Goal: Task Accomplishment & Management: Complete application form

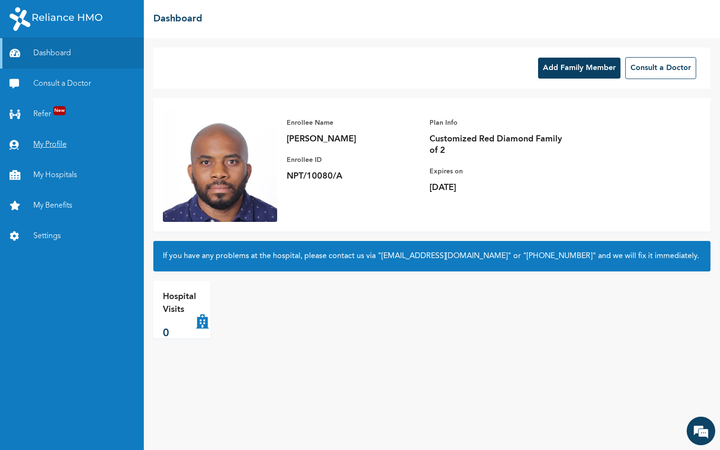
click at [47, 146] on link "My Profile" at bounding box center [72, 145] width 144 height 30
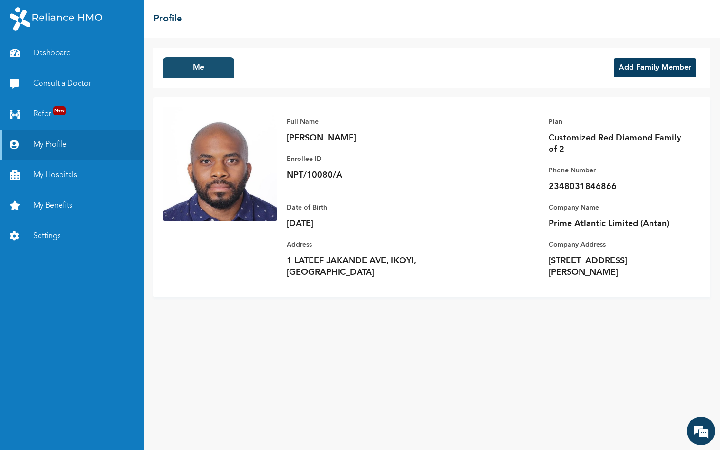
click at [209, 72] on button "Me" at bounding box center [198, 67] width 71 height 21
click at [259, 66] on div "Me Add Family Member" at bounding box center [431, 68] width 557 height 40
click at [93, 145] on link "My Profile" at bounding box center [72, 145] width 144 height 30
click at [634, 80] on div "Me Add Family Member" at bounding box center [431, 68] width 557 height 40
click at [638, 66] on button "Add Family Member" at bounding box center [655, 67] width 82 height 19
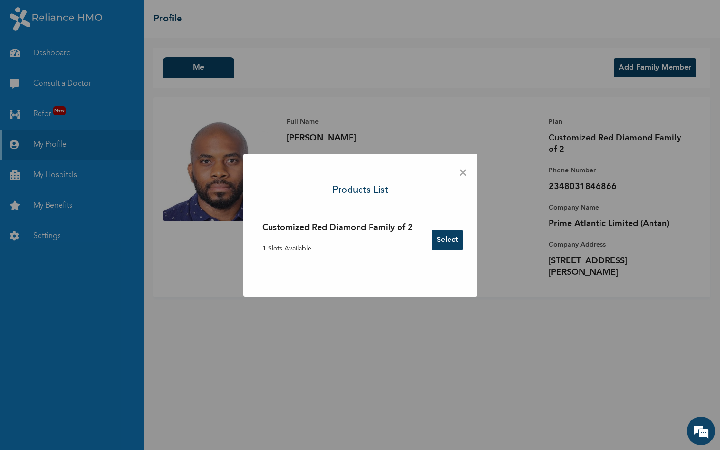
click at [448, 241] on button "Select" at bounding box center [447, 240] width 31 height 21
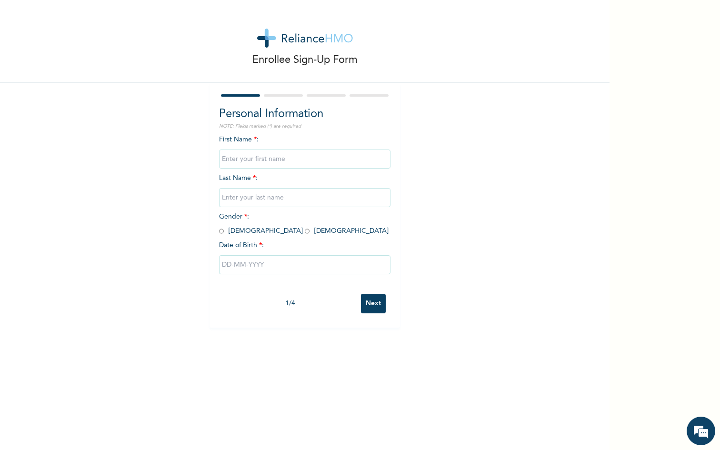
click at [277, 156] on input "text" at bounding box center [304, 159] width 171 height 19
type input "C"
type input "U"
type input "[PERSON_NAME]"
type input "Udoji"
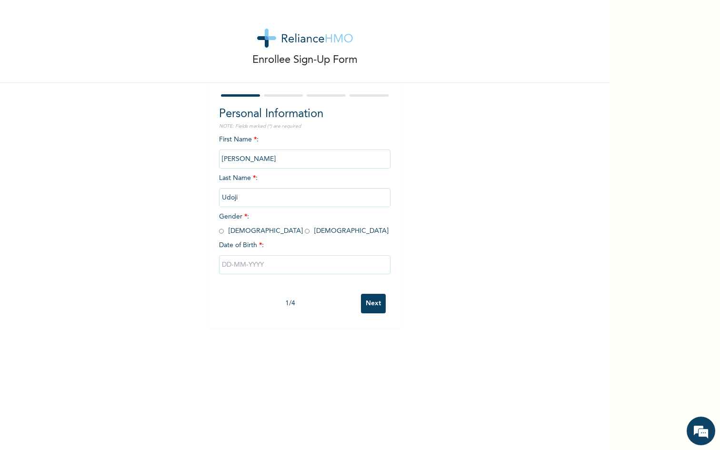
click at [222, 232] on input "radio" at bounding box center [221, 231] width 5 height 9
radio input "true"
click at [245, 265] on input "text" at bounding box center [304, 264] width 171 height 19
select select "8"
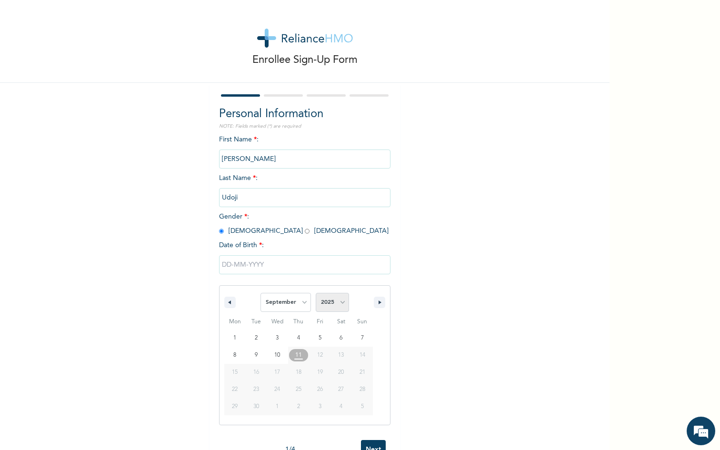
click at [335, 301] on select "2025 2024 2023 2022 2021 2020 2019 2018 2017 2016 2015 2014 2013 2012 2011 2010…" at bounding box center [332, 302] width 33 height 19
select select "2019"
click at [316, 293] on select "2025 2024 2023 2022 2021 2020 2019 2018 2017 2016 2015 2014 2013 2012 2011 2010…" at bounding box center [332, 302] width 33 height 19
type input "[DATE]"
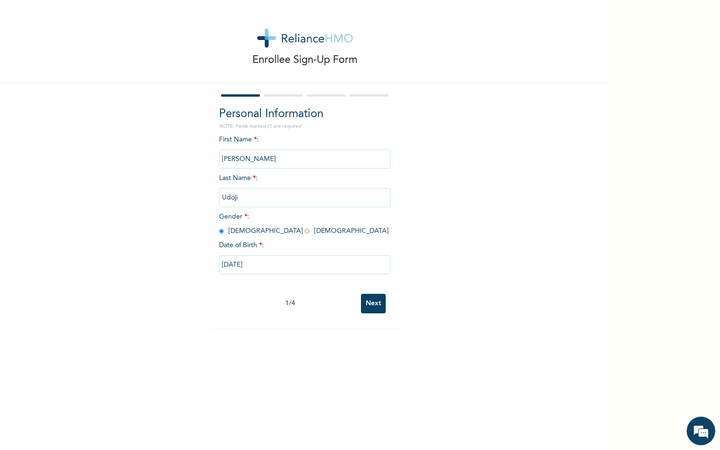
click at [373, 304] on input "Next" at bounding box center [373, 304] width 25 height 20
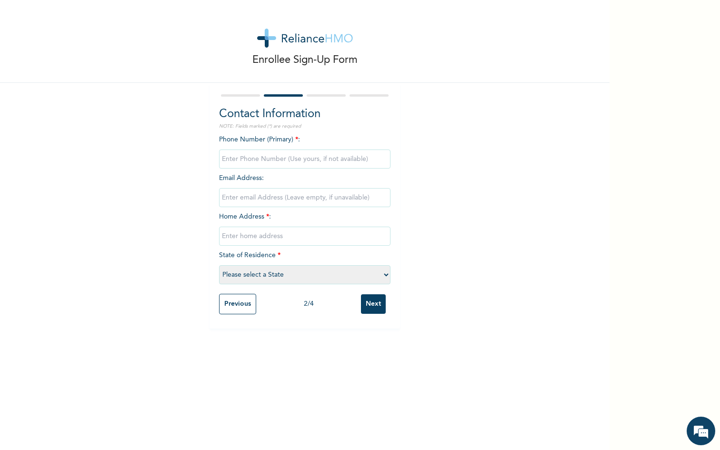
click at [315, 159] on input "phone" at bounding box center [304, 159] width 171 height 19
type input "08031846866"
click at [279, 239] on input "text" at bounding box center [304, 236] width 171 height 19
type input "1 Lateef Jakande Ave, Ikoyi"
click at [264, 272] on select "Please select a State [PERSON_NAME] (FCT) [PERSON_NAME] Ibom [GEOGRAPHIC_DATA] …" at bounding box center [304, 274] width 171 height 19
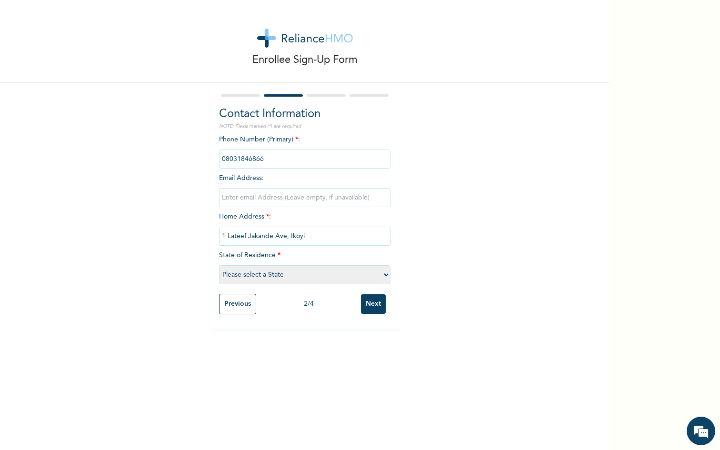
select select "25"
click at [219, 265] on select "Please select a State [PERSON_NAME] (FCT) [PERSON_NAME] Ibom [GEOGRAPHIC_DATA] …" at bounding box center [304, 274] width 171 height 19
click at [376, 303] on input "Next" at bounding box center [373, 304] width 25 height 20
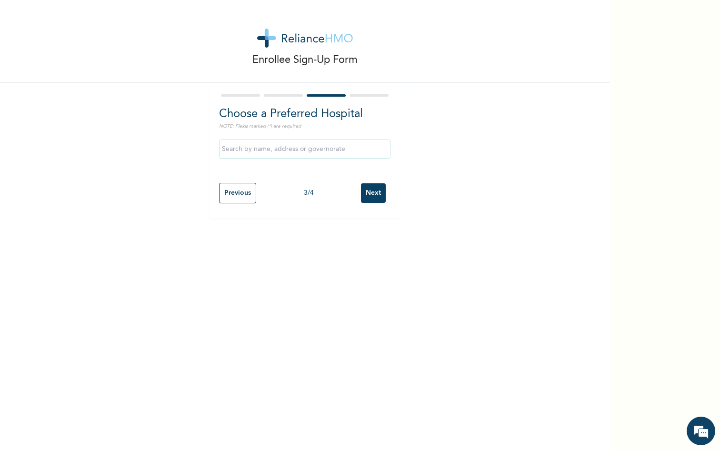
click at [355, 150] on input "text" at bounding box center [304, 149] width 171 height 19
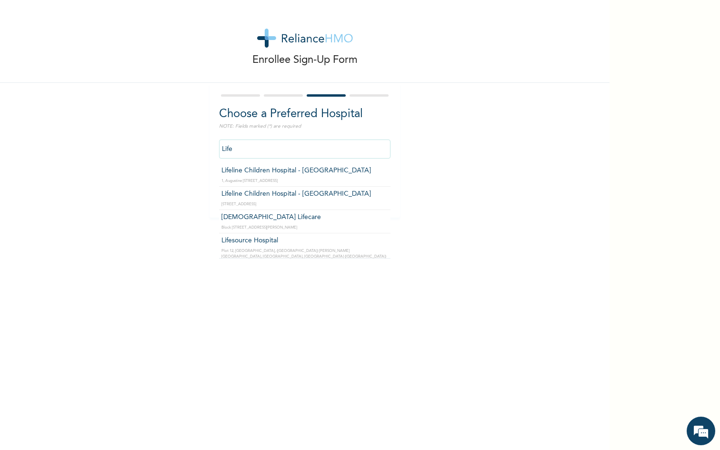
type input "Lifeline Children Hospital - [GEOGRAPHIC_DATA]"
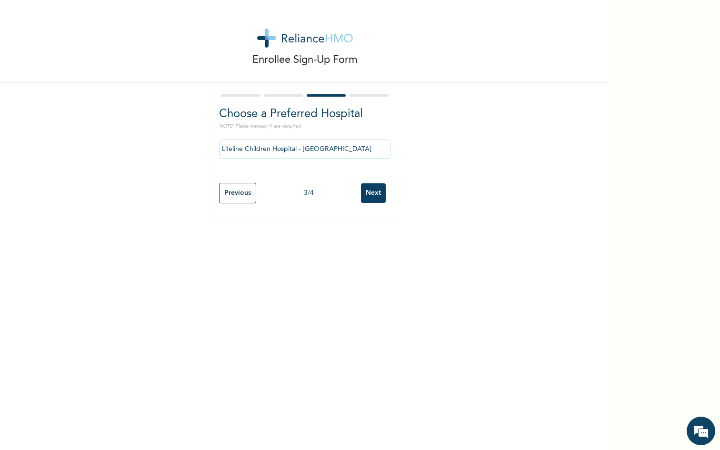
click at [380, 190] on input "Next" at bounding box center [373, 193] width 25 height 20
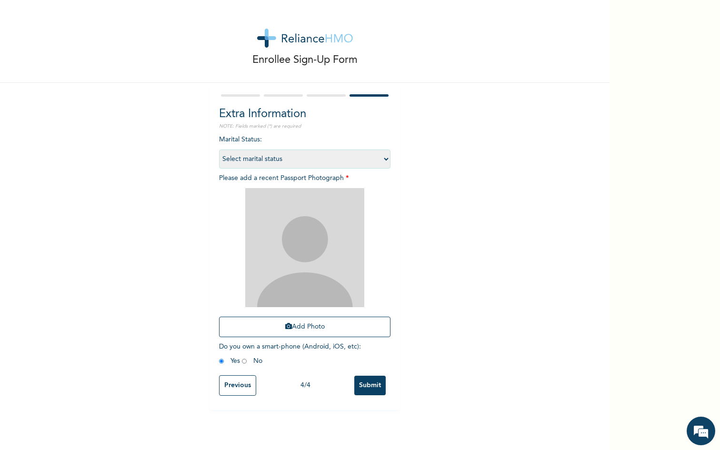
click at [373, 155] on select "Select marital status [DEMOGRAPHIC_DATA] Married [DEMOGRAPHIC_DATA] Widow/[DEMO…" at bounding box center [304, 159] width 171 height 19
select select "1"
click at [219, 150] on select "Select marital status [DEMOGRAPHIC_DATA] Married [DEMOGRAPHIC_DATA] Widow/[DEMO…" at bounding box center [304, 159] width 171 height 19
click at [245, 360] on input "radio" at bounding box center [244, 361] width 5 height 9
radio input "true"
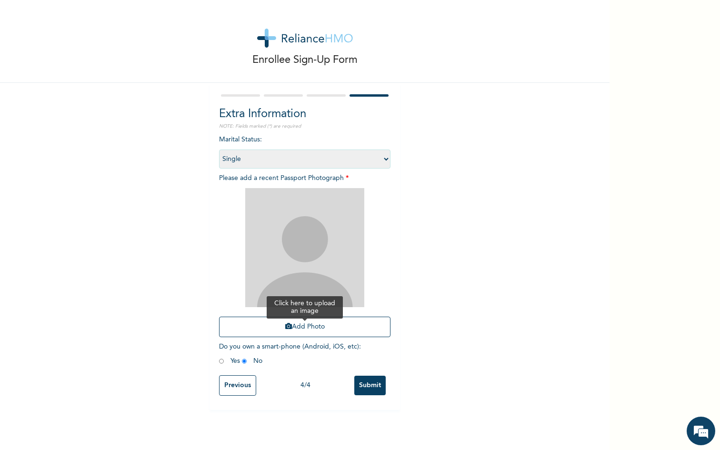
click at [303, 327] on button "Add Photo" at bounding box center [304, 327] width 171 height 20
click at [318, 330] on button "Add Photo" at bounding box center [304, 327] width 171 height 20
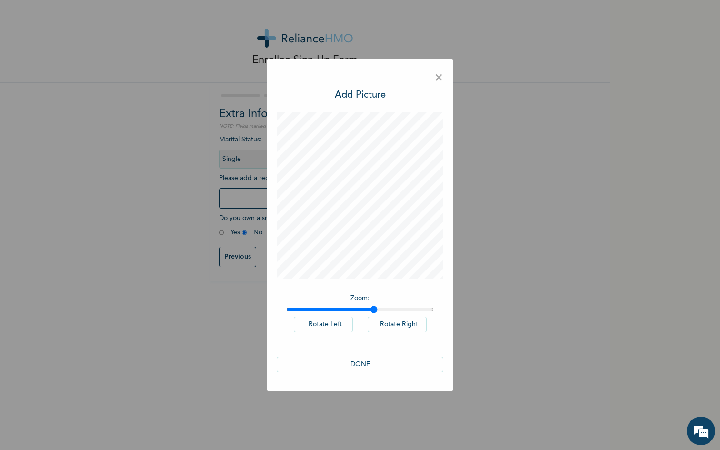
drag, startPoint x: 290, startPoint y: 310, endPoint x: 374, endPoint y: 313, distance: 83.9
click at [374, 313] on input "range" at bounding box center [360, 310] width 148 height 8
drag, startPoint x: 372, startPoint y: 311, endPoint x: 352, endPoint y: 311, distance: 20.0
type input "1.44"
click at [352, 311] on input "range" at bounding box center [360, 310] width 148 height 8
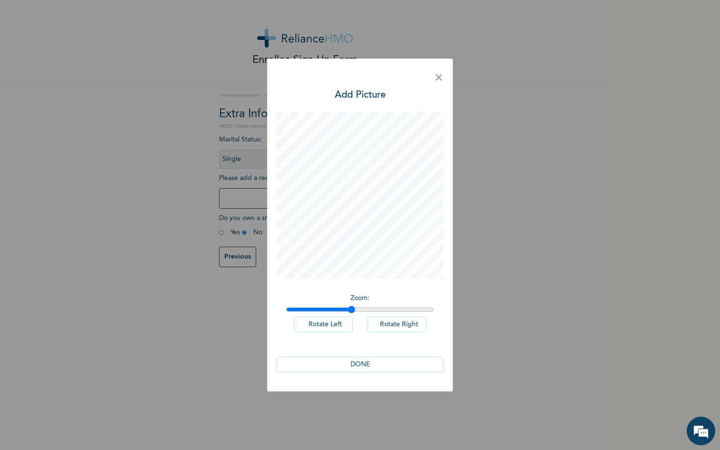
click at [392, 363] on button "DONE" at bounding box center [360, 365] width 167 height 16
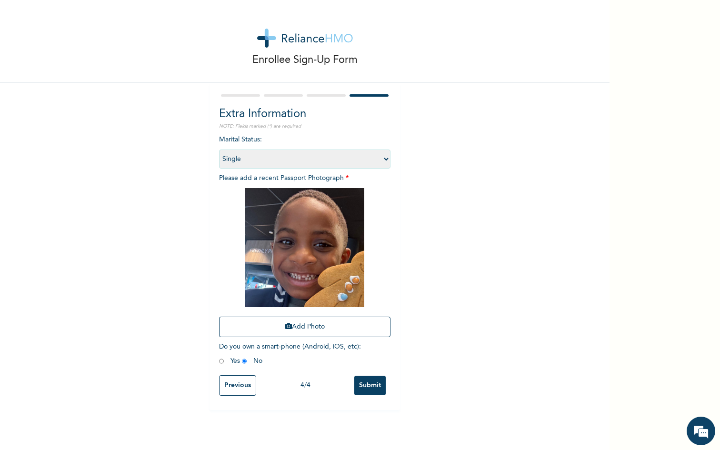
click at [371, 383] on input "Submit" at bounding box center [369, 386] width 31 height 20
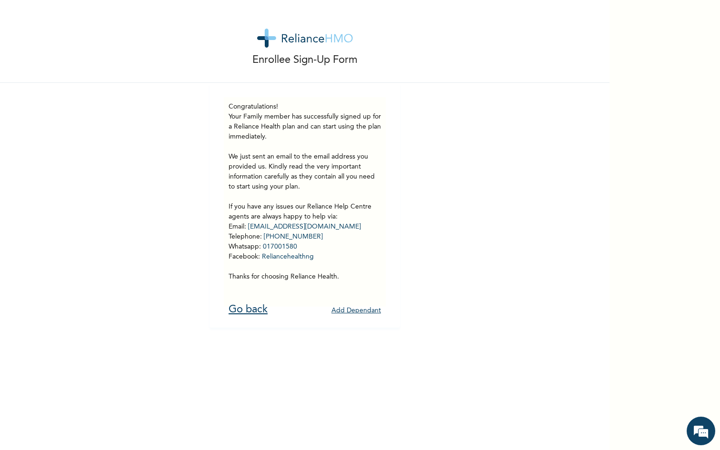
click at [260, 309] on link "Go back" at bounding box center [248, 309] width 39 height 10
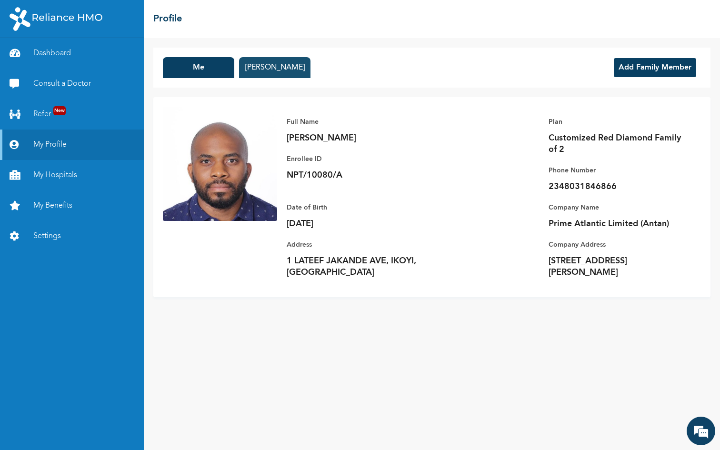
click at [281, 64] on button "[PERSON_NAME]" at bounding box center [274, 67] width 71 height 21
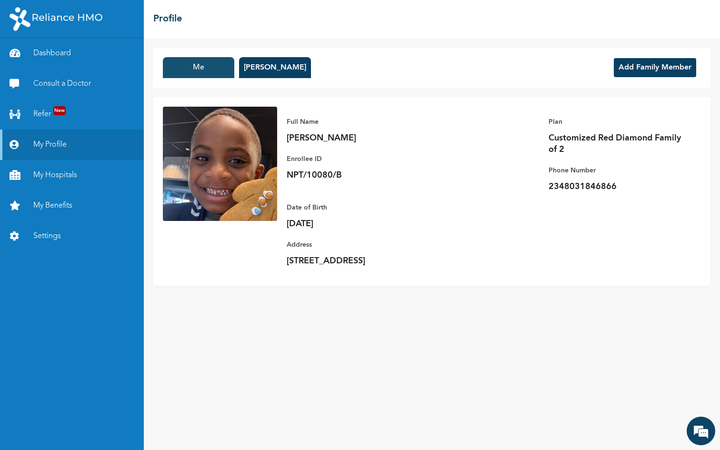
click at [229, 66] on button "Me" at bounding box center [198, 67] width 71 height 21
